Goal: Task Accomplishment & Management: Use online tool/utility

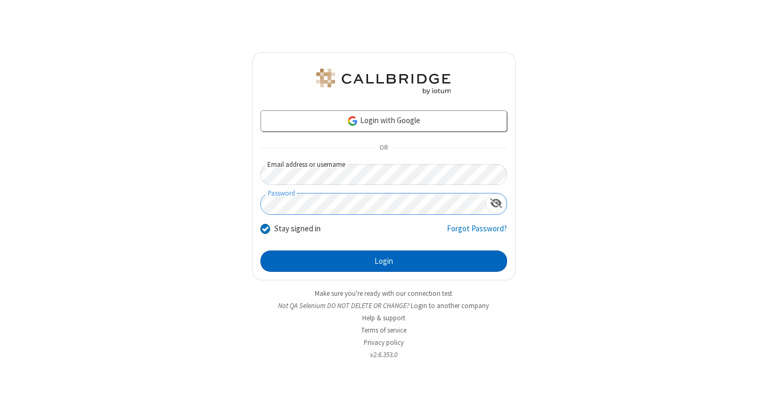
click at [384, 261] on button "Login" at bounding box center [384, 260] width 247 height 21
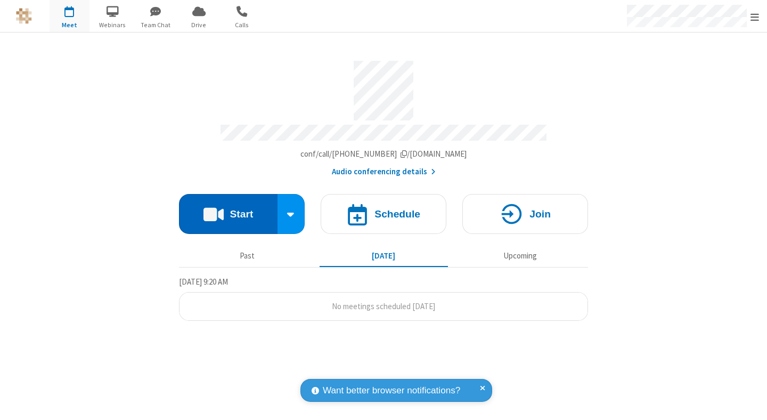
click at [228, 209] on button "Start" at bounding box center [228, 214] width 99 height 40
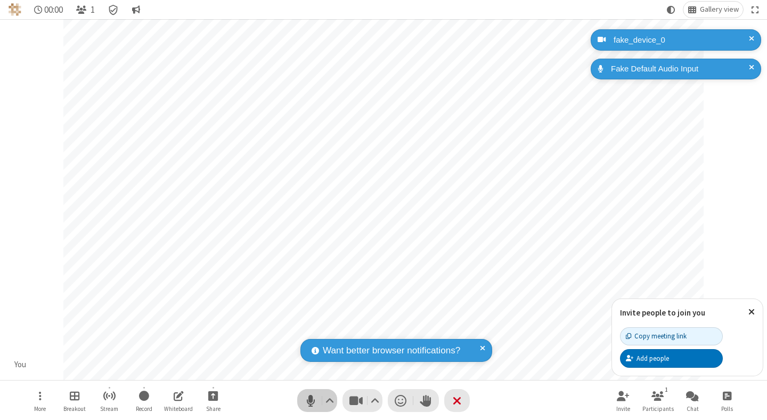
click at [311, 400] on span "Mute (⌘+Shift+A)" at bounding box center [311, 400] width 16 height 15
click at [311, 400] on span "Unmute (⌘+Shift+A)" at bounding box center [311, 400] width 16 height 15
